Goal: Navigation & Orientation: Go to known website

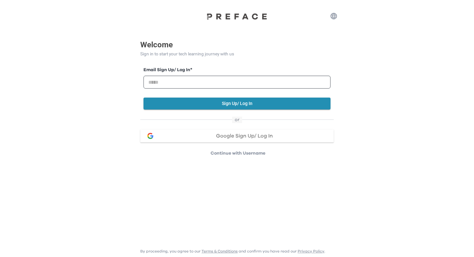
click at [166, 135] on div "Google Sign Up/ Log In" at bounding box center [244, 135] width 169 height 5
